Goal: Task Accomplishment & Management: Use online tool/utility

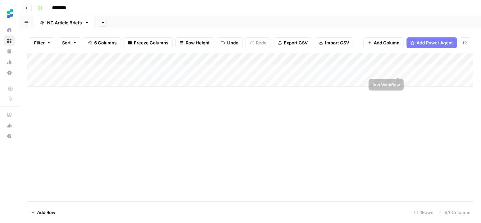
click at [407, 70] on div "Add Column" at bounding box center [250, 69] width 446 height 33
click at [312, 69] on div "Add Column" at bounding box center [250, 69] width 446 height 33
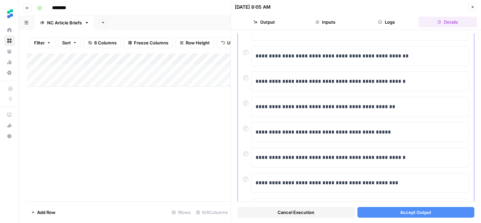
scroll to position [150, 0]
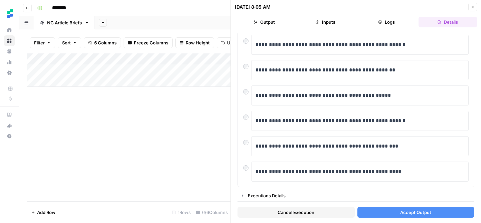
click at [390, 209] on button "Accept Output" at bounding box center [415, 212] width 117 height 11
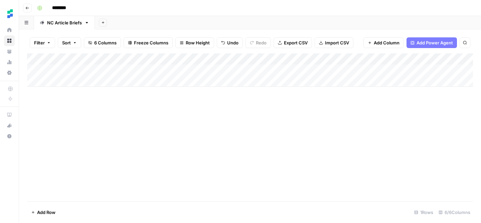
click at [76, 82] on div "Add Column" at bounding box center [250, 69] width 446 height 33
click at [80, 82] on textarea at bounding box center [103, 81] width 107 height 9
type textarea "**********"
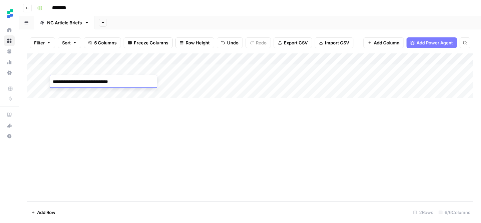
click at [229, 82] on div "Add Column" at bounding box center [250, 75] width 446 height 45
click at [255, 83] on div "Add Column" at bounding box center [250, 75] width 446 height 45
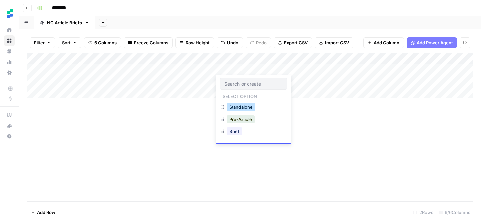
click at [250, 108] on button "Standalone" at bounding box center [241, 107] width 28 height 8
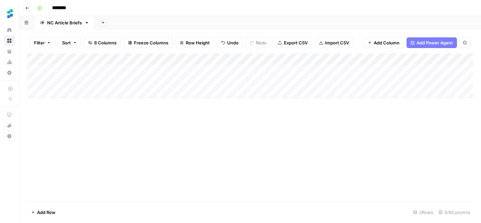
click at [298, 80] on div "Add Column" at bounding box center [250, 75] width 446 height 45
click at [70, 95] on div "Add Column" at bounding box center [250, 75] width 446 height 45
click at [90, 93] on textarea at bounding box center [103, 93] width 107 height 9
type textarea "**********"
click at [229, 92] on div "Add Column" at bounding box center [250, 81] width 446 height 56
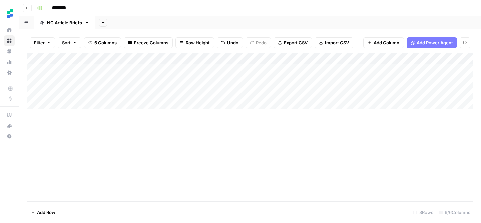
click at [246, 94] on div "Add Column" at bounding box center [250, 81] width 446 height 56
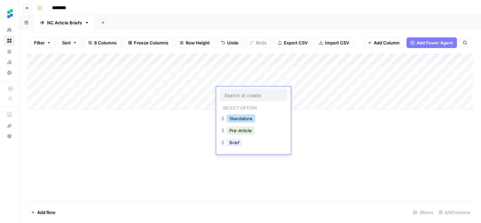
click at [248, 118] on button "Standalone" at bounding box center [241, 119] width 28 height 8
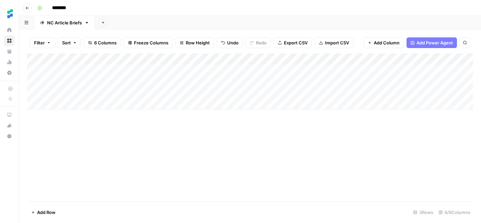
click at [190, 79] on div "Add Column" at bounding box center [250, 81] width 446 height 56
type textarea "**********"
click at [206, 157] on div "Add Column" at bounding box center [250, 127] width 446 height 148
click at [204, 153] on div "Add Column" at bounding box center [250, 127] width 446 height 148
click at [407, 81] on div "Add Column" at bounding box center [250, 81] width 446 height 56
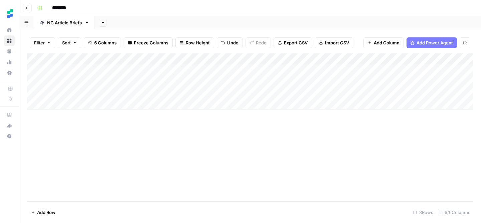
click at [180, 80] on div "Add Column" at bounding box center [250, 81] width 446 height 56
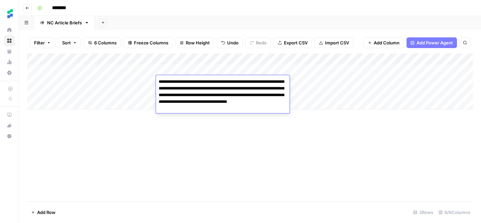
type textarea "**********"
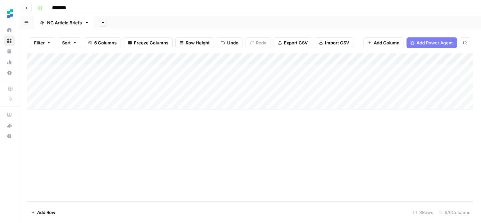
click at [176, 137] on div "Add Column" at bounding box center [250, 127] width 446 height 148
click at [409, 81] on div "Add Column" at bounding box center [250, 81] width 446 height 56
click at [170, 81] on div "Add Column" at bounding box center [250, 81] width 446 height 56
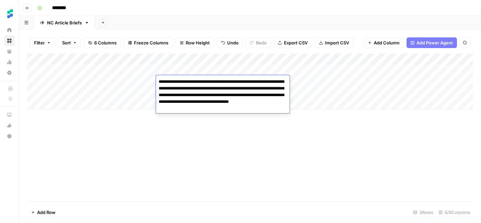
click at [170, 81] on textarea "**********" at bounding box center [223, 95] width 134 height 36
click at [150, 198] on div "Add Column" at bounding box center [250, 127] width 446 height 148
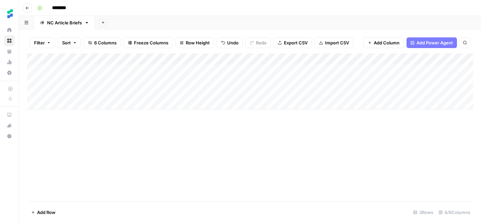
click at [181, 92] on div "Add Column" at bounding box center [250, 81] width 446 height 56
click at [186, 94] on div "Add Column" at bounding box center [250, 81] width 446 height 56
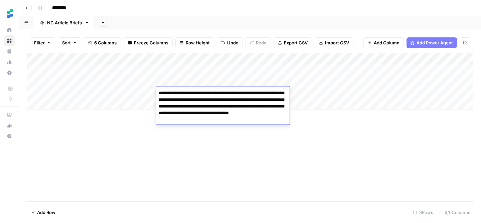
click at [206, 101] on textarea "**********" at bounding box center [223, 107] width 134 height 36
click at [234, 102] on textarea "**********" at bounding box center [223, 107] width 134 height 36
type textarea "**********"
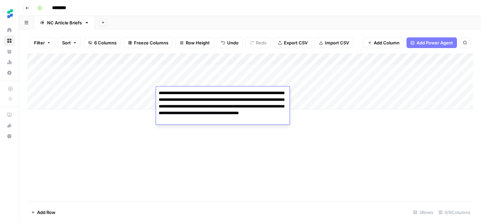
click at [228, 150] on div "Add Column" at bounding box center [250, 127] width 446 height 148
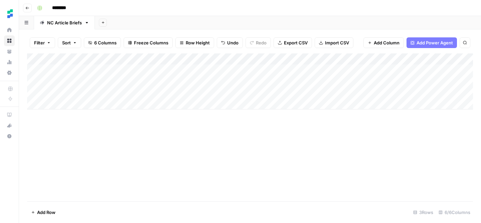
click at [346, 93] on div "Add Column" at bounding box center [250, 81] width 446 height 56
click at [318, 80] on div "Add Column" at bounding box center [250, 81] width 446 height 56
click at [319, 81] on div "Add Column" at bounding box center [250, 81] width 446 height 56
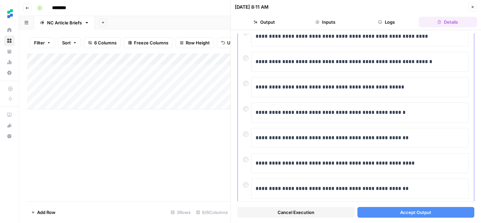
scroll to position [98, 0]
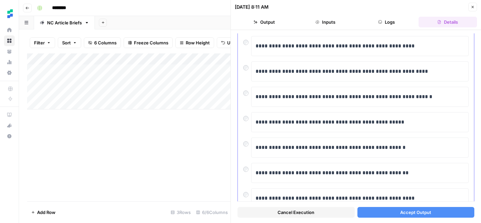
click at [249, 68] on div at bounding box center [247, 65] width 8 height 9
click at [392, 212] on button "Accept Output" at bounding box center [415, 212] width 117 height 11
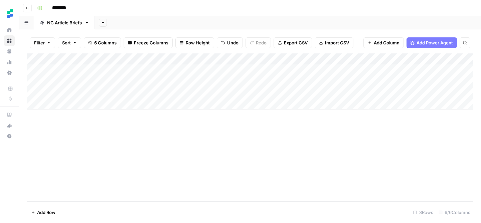
click at [328, 91] on div "Add Column" at bounding box center [250, 81] width 446 height 56
click at [347, 92] on div "Add Column" at bounding box center [250, 81] width 446 height 56
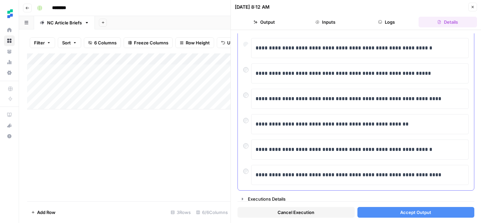
scroll to position [148, 0]
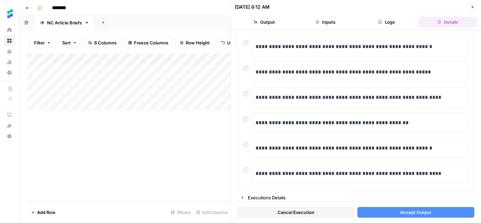
click at [408, 212] on span "Accept Output" at bounding box center [415, 212] width 31 height 7
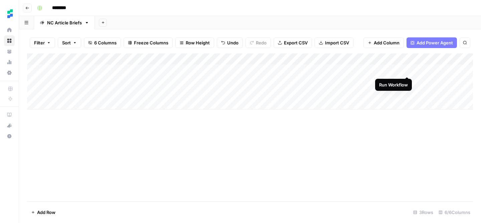
click at [407, 69] on div "Add Column" at bounding box center [250, 81] width 446 height 56
click at [409, 70] on div "Add Column" at bounding box center [250, 81] width 446 height 56
click at [397, 70] on div "Add Column" at bounding box center [250, 81] width 446 height 56
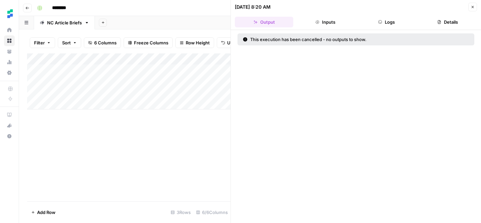
click at [478, 4] on header "08/21/25 at 8:20 AM Close Output Inputs Logs Details" at bounding box center [356, 15] width 250 height 30
click at [474, 7] on span "Close" at bounding box center [474, 7] width 0 height 0
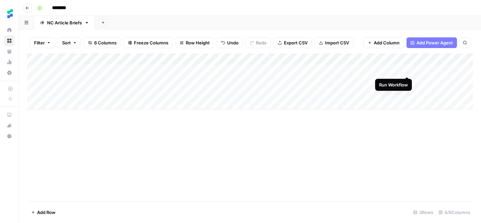
click at [406, 70] on div "Add Column" at bounding box center [250, 81] width 446 height 56
click at [410, 69] on div "Add Column" at bounding box center [250, 81] width 446 height 56
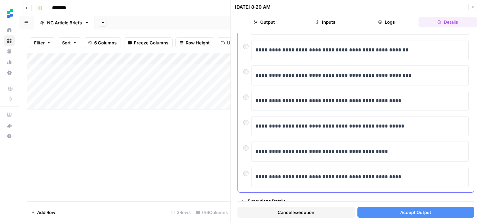
scroll to position [150, 0]
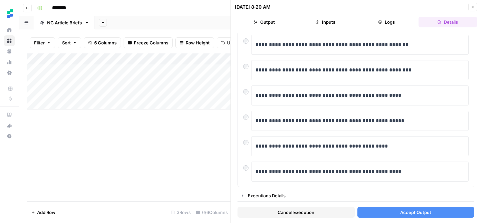
click at [417, 212] on span "Accept Output" at bounding box center [415, 212] width 31 height 7
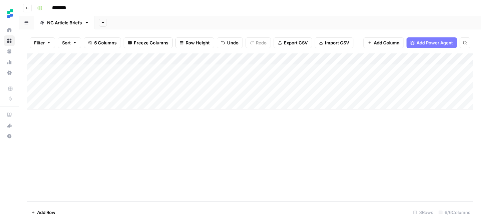
click at [377, 83] on div "Add Column" at bounding box center [250, 81] width 446 height 56
click at [399, 81] on div "Add Column" at bounding box center [250, 81] width 446 height 56
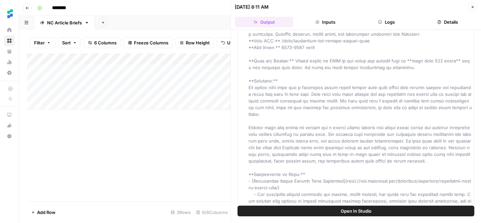
scroll to position [55, 0]
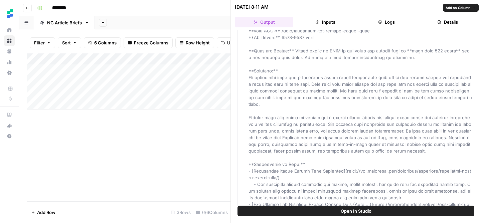
drag, startPoint x: 413, startPoint y: 57, endPoint x: 270, endPoint y: 59, distance: 142.7
copy span "Accounting New Client Intake Forms: Templates and Best Practices"
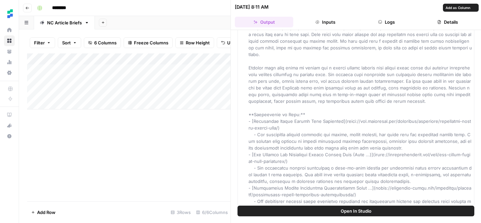
scroll to position [115, 0]
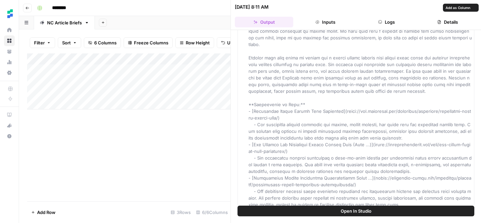
drag, startPoint x: 371, startPoint y: 131, endPoint x: 246, endPoint y: 63, distance: 142.1
copy span "The writer will show how a carefully built client intake form will become the s…"
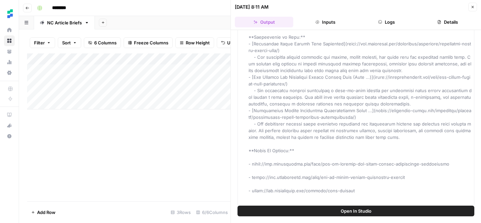
scroll to position [182, 0]
drag, startPoint x: 341, startPoint y: 84, endPoint x: 389, endPoint y: 111, distance: 55.3
copy span "https://www.cpacharge.com/resources/templates/accounting-client-intake-form/) -…"
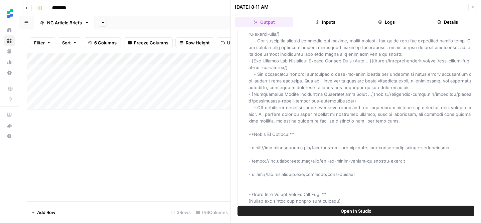
scroll to position [207, 0]
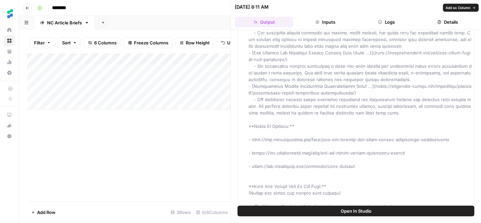
drag, startPoint x: 373, startPoint y: 94, endPoint x: 406, endPoint y: 118, distance: 41.3
copy span "https://jetpackworkflow.com/blog/new-client-intake-form-accounting/) - The comp…"
drag, startPoint x: 399, startPoint y: 152, endPoint x: 369, endPoint y: 128, distance: 38.2
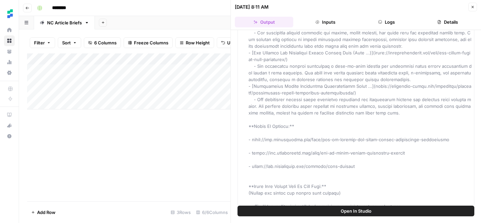
copy span "https://financial-cents.com/resources/articles/bookkeeping-client-onboarding-qu…"
drag, startPoint x: 382, startPoint y: 86, endPoint x: 315, endPoint y: 89, distance: 67.2
drag, startPoint x: 385, startPoint y: 88, endPoint x: 305, endPoint y: 89, distance: 80.5
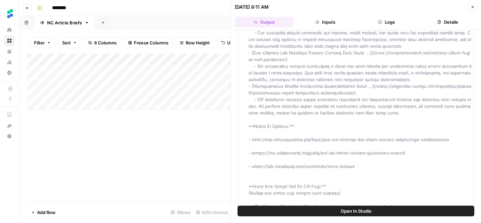
copy span "firms save time and avoid confusion."
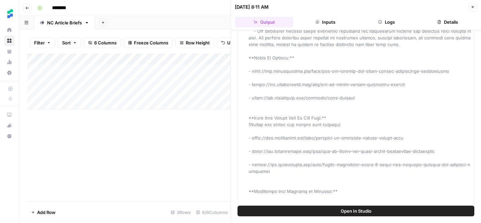
scroll to position [284, 0]
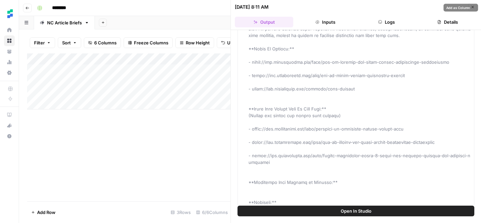
drag, startPoint x: 360, startPoint y: 128, endPoint x: 253, endPoint y: 103, distance: 110.1
copy span "https://www.ignitionapp.com/blog/how-to-collect-and-track-client-information-ef…"
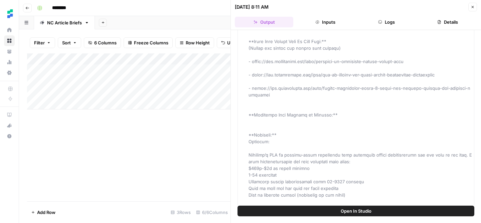
scroll to position [356, 0]
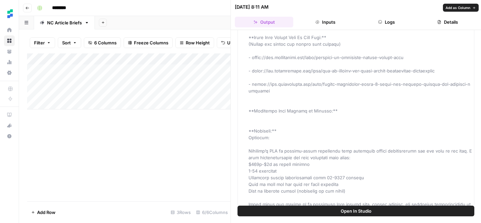
drag, startPoint x: 262, startPoint y: 132, endPoint x: 253, endPoint y: 99, distance: 34.5
copy span "https://www.ignitionapp.com/blog/creating-an-effective-client-intake-form - htt…"
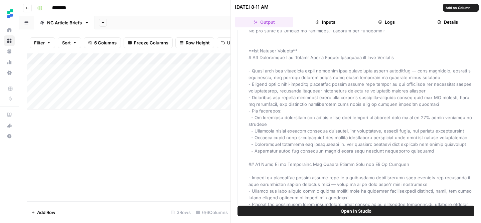
scroll to position [1037, 0]
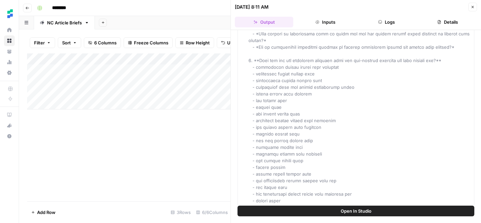
scroll to position [3422, 0]
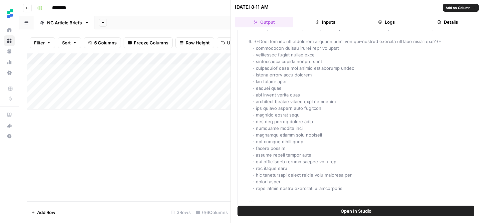
drag, startPoint x: 252, startPoint y: 111, endPoint x: 343, endPoint y: 200, distance: 128.0
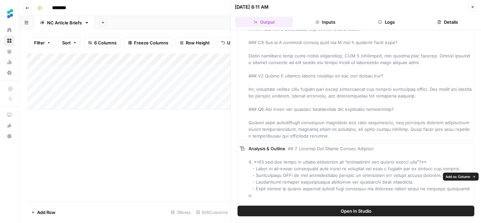
scroll to position [3110, 0]
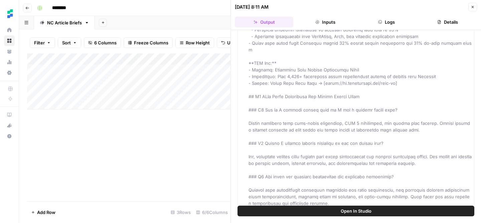
scroll to position [3046, 0]
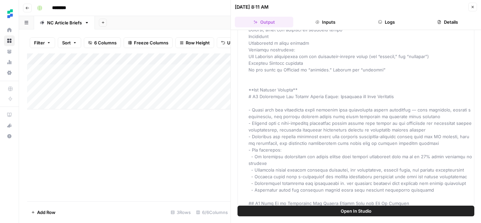
scroll to position [983, 0]
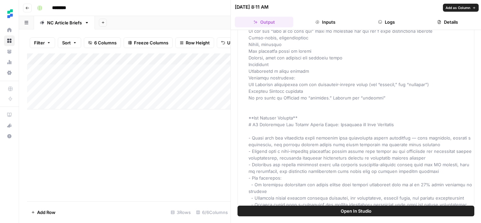
drag, startPoint x: 399, startPoint y: 112, endPoint x: 246, endPoint y: 167, distance: 163.4
copy span "# H1 Accounting New Client Intake Forms: Templates and Best Practices - Start w…"
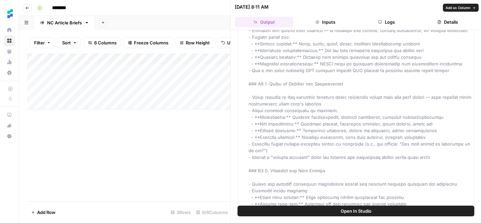
scroll to position [1353, 0]
click at [184, 119] on div "Add Column" at bounding box center [128, 127] width 203 height 148
click at [476, 8] on button "Close" at bounding box center [472, 7] width 9 height 9
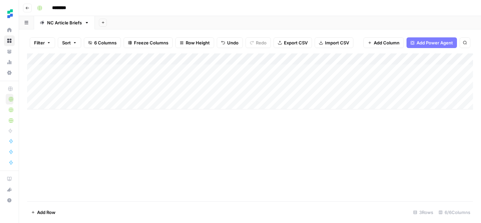
click at [377, 92] on div "Add Column" at bounding box center [250, 81] width 446 height 56
click at [407, 93] on div "Add Column" at bounding box center [250, 81] width 446 height 56
click at [334, 91] on div "Add Column" at bounding box center [250, 81] width 446 height 56
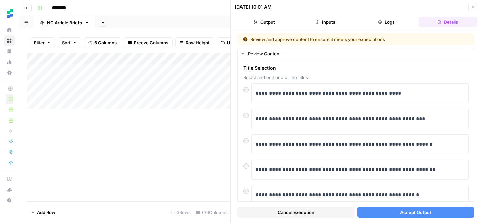
click at [409, 214] on span "Accept Output" at bounding box center [415, 212] width 31 height 7
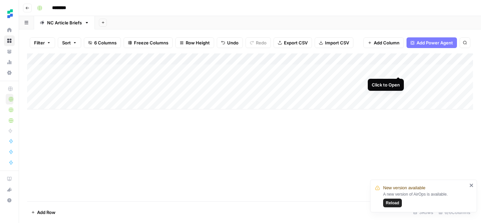
click at [398, 71] on div "Add Column" at bounding box center [250, 81] width 446 height 56
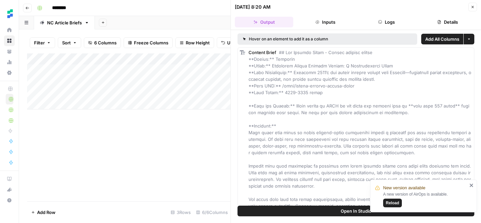
click at [386, 204] on span "Reload" at bounding box center [392, 203] width 13 height 6
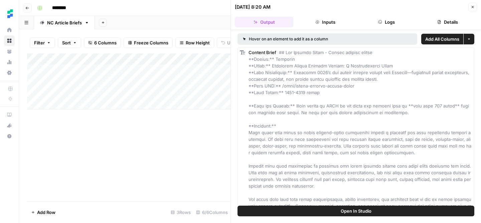
scroll to position [32, 0]
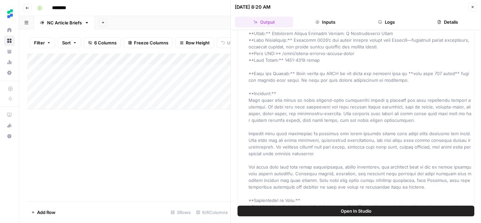
click at [475, 7] on button "Close" at bounding box center [472, 7] width 9 height 9
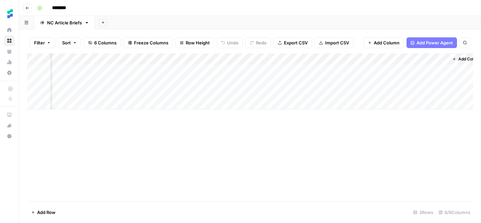
scroll to position [0, 98]
click at [368, 71] on div "Add Column" at bounding box center [250, 81] width 446 height 56
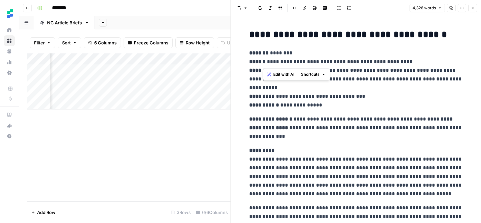
drag, startPoint x: 379, startPoint y: 62, endPoint x: 264, endPoint y: 62, distance: 115.9
click at [264, 62] on p "**********" at bounding box center [356, 79] width 214 height 61
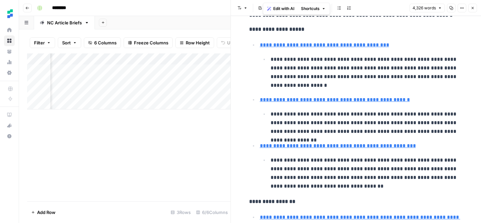
scroll to position [269, 0]
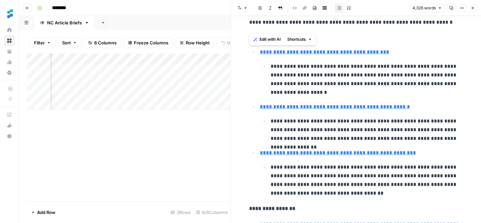
drag, startPoint x: 311, startPoint y: 199, endPoint x: 258, endPoint y: 52, distance: 156.1
copy ul "**********"
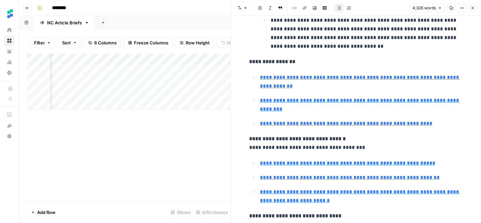
scroll to position [418, 0]
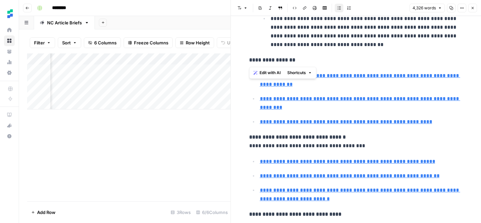
click at [436, 119] on p "**********" at bounding box center [361, 122] width 203 height 9
type input "[URL][DOMAIN_NAME]"
drag, startPoint x: 436, startPoint y: 124, endPoint x: 255, endPoint y: 73, distance: 188.7
click at [255, 73] on ul "**********" at bounding box center [356, 98] width 214 height 55
copy ul "**********"
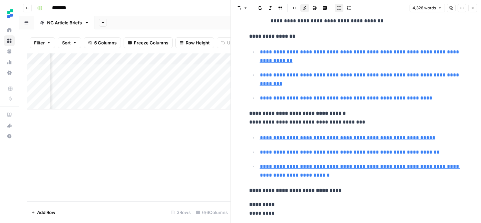
scroll to position [443, 0]
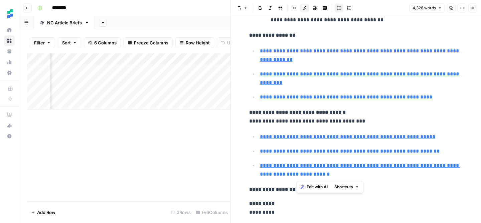
type input "[URL][DOMAIN_NAME]"
drag, startPoint x: 338, startPoint y: 177, endPoint x: 257, endPoint y: 137, distance: 91.0
click at [257, 137] on ul "**********" at bounding box center [356, 155] width 214 height 46
copy ul "**********"
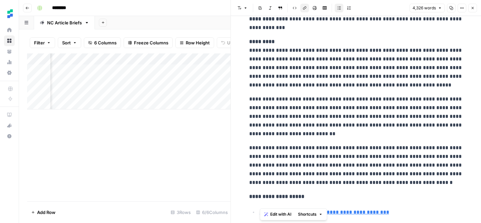
scroll to position [109, 0]
drag, startPoint x: 394, startPoint y: 185, endPoint x: 244, endPoint y: 50, distance: 202.3
copy div "**********"
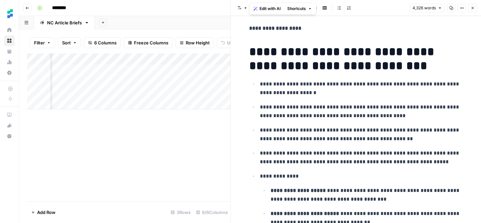
scroll to position [1396, 0]
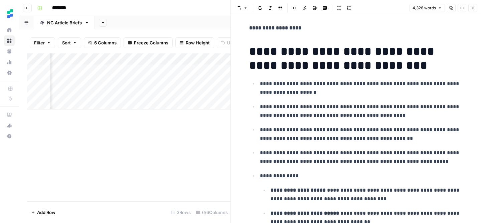
click at [284, 57] on h1 "**********" at bounding box center [356, 58] width 214 height 28
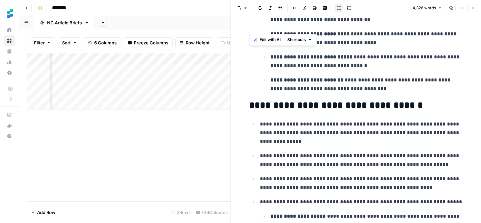
scroll to position [1552, 0]
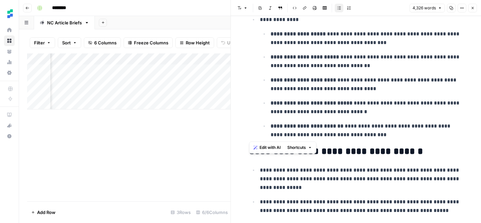
drag, startPoint x: 249, startPoint y: 51, endPoint x: 381, endPoint y: 136, distance: 157.3
copy div "**********"
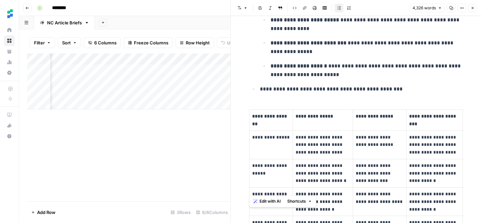
scroll to position [2385, 0]
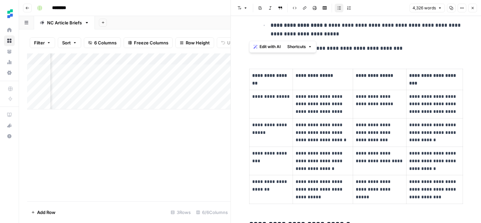
drag, startPoint x: 248, startPoint y: 119, endPoint x: 394, endPoint y: 34, distance: 168.4
copy div "**********"
drag, startPoint x: 388, startPoint y: 50, endPoint x: 262, endPoint y: 51, distance: 126.6
click at [262, 51] on p "**********" at bounding box center [361, 48] width 203 height 9
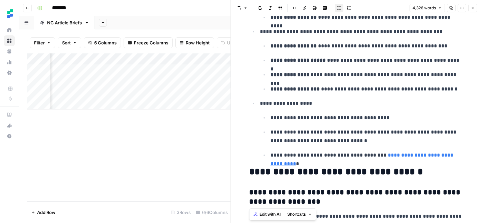
scroll to position [7319, 0]
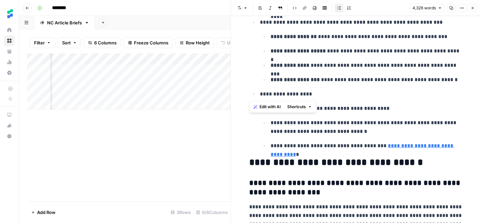
drag, startPoint x: 246, startPoint y: 58, endPoint x: 487, endPoint y: 87, distance: 242.9
click at [481, 87] on html "Ten Speed Home Browse Your Data Usage Settings Recent Grids Ignition [PERSON_NA…" at bounding box center [240, 111] width 481 height 223
copy div "**********"
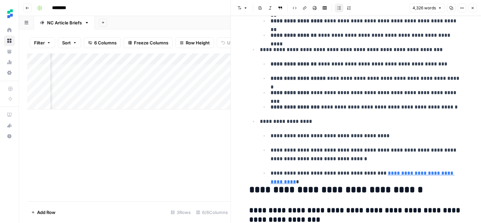
scroll to position [7294, 0]
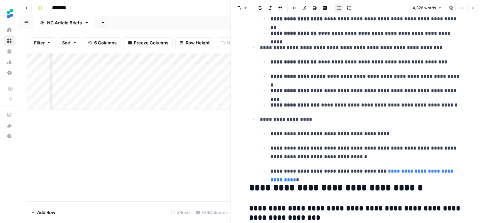
click at [146, 150] on div "Add Column" at bounding box center [128, 127] width 203 height 148
click at [190, 132] on div "Add Column" at bounding box center [128, 127] width 203 height 148
click at [473, 8] on icon "button" at bounding box center [473, 8] width 4 height 4
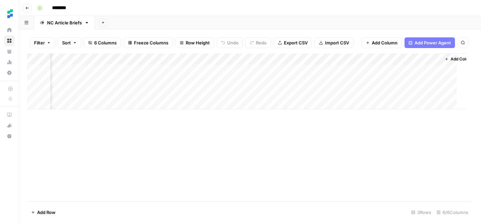
scroll to position [0, 90]
click at [263, 92] on div "Add Column" at bounding box center [250, 81] width 446 height 56
click at [317, 94] on div "Add Column" at bounding box center [250, 81] width 446 height 56
click at [249, 90] on div "Add Column" at bounding box center [250, 81] width 446 height 56
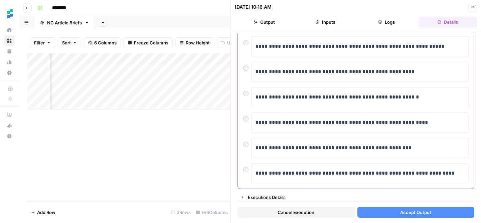
scroll to position [150, 0]
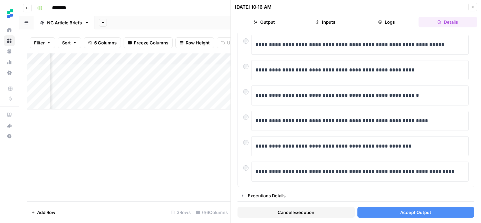
click at [396, 210] on button "Accept Output" at bounding box center [415, 212] width 117 height 11
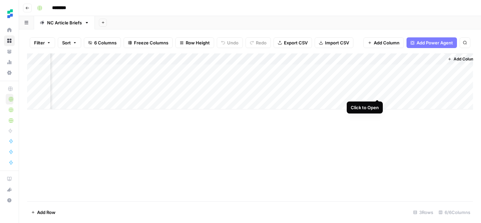
click at [377, 92] on div "Add Column" at bounding box center [250, 81] width 446 height 56
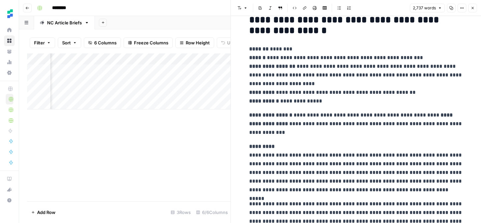
scroll to position [17, 0]
